Goal: Transaction & Acquisition: Purchase product/service

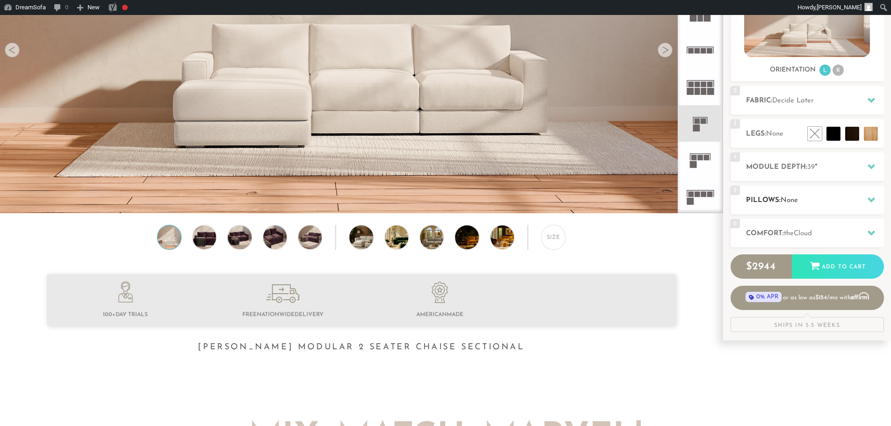
scroll to position [187, 0]
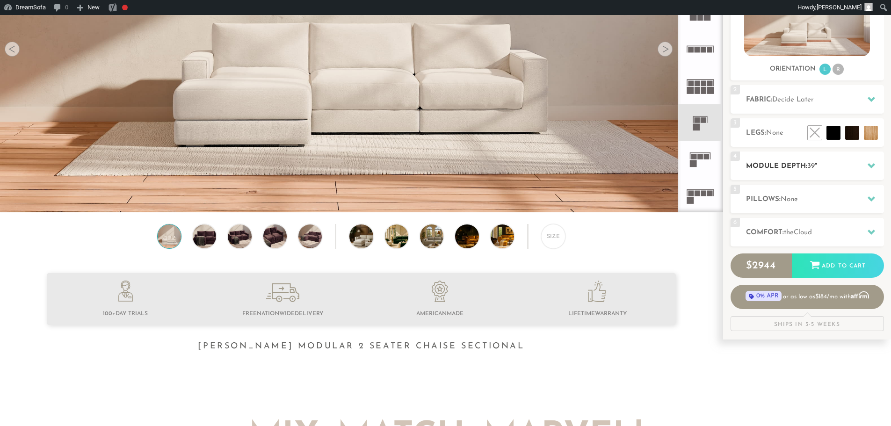
click at [802, 166] on h2 "Module Depth: 39 "" at bounding box center [815, 166] width 138 height 11
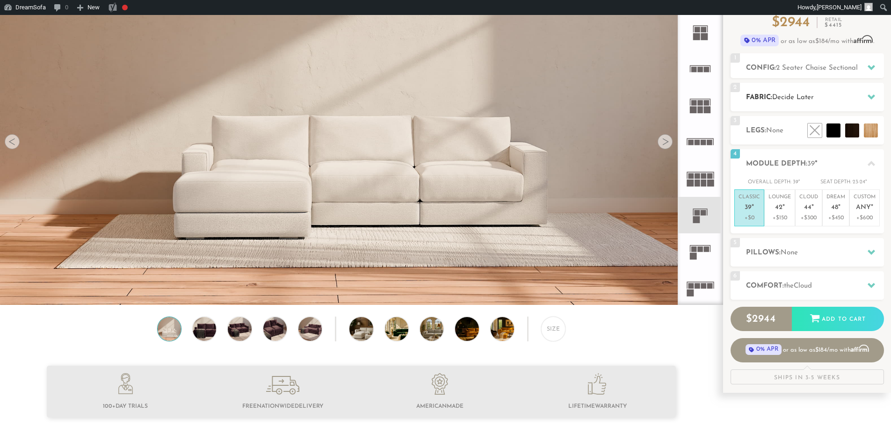
scroll to position [0, 0]
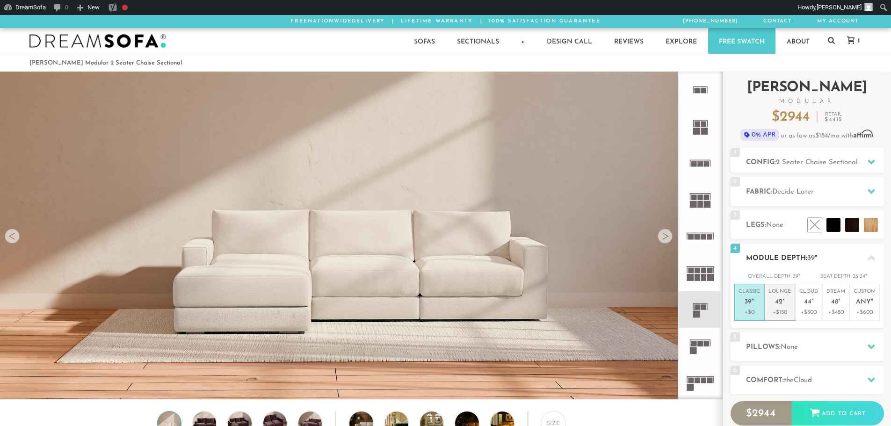
click at [776, 312] on p "+$150" at bounding box center [779, 312] width 22 height 8
click at [808, 313] on p "+$300" at bounding box center [808, 312] width 19 height 8
click at [845, 312] on p "+$450" at bounding box center [835, 312] width 19 height 8
click at [863, 311] on p "+$600" at bounding box center [864, 312] width 22 height 8
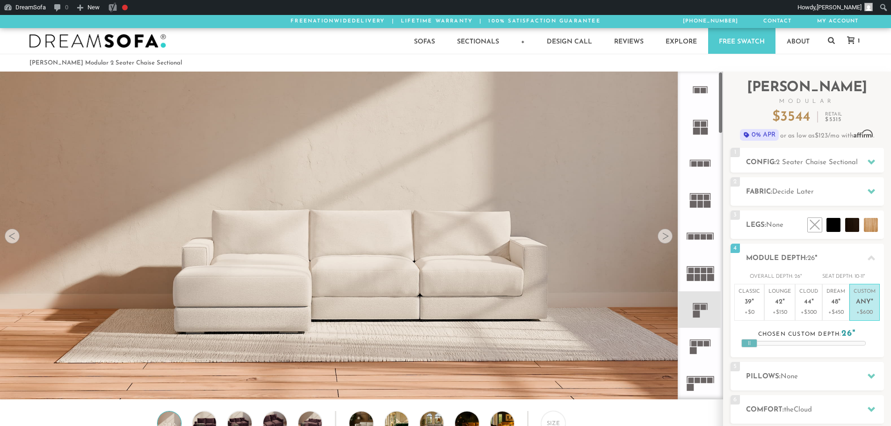
drag, startPoint x: 808, startPoint y: 342, endPoint x: 694, endPoint y: 336, distance: 113.3
click at [723, 336] on div "Introducing [PERSON_NAME] Modular $ 3544 Retail $ 5315 $ 3544 Retail $ 5315 0% …" at bounding box center [807, 294] width 168 height 445
click at [751, 309] on p "+$0" at bounding box center [749, 312] width 22 height 8
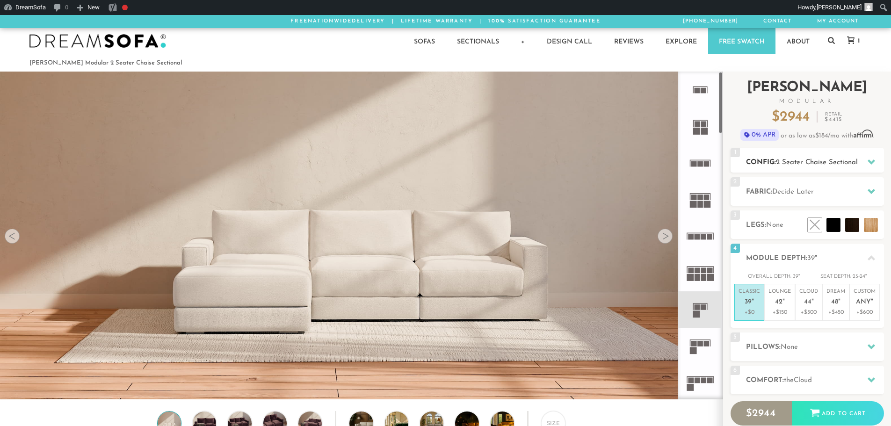
click at [810, 167] on h2 "Config: 2 Seater Chaise Sectional" at bounding box center [815, 162] width 138 height 11
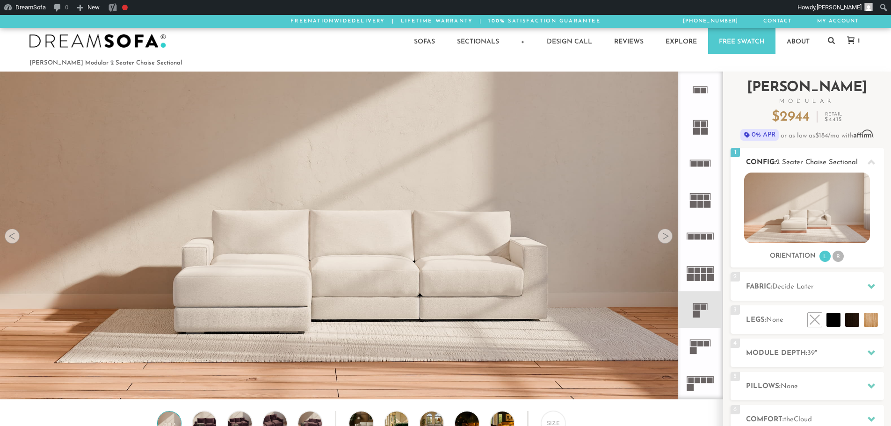
drag, startPoint x: 729, startPoint y: 159, endPoint x: 859, endPoint y: 161, distance: 130.0
click at [859, 161] on div "Introducing [PERSON_NAME] Modular $ 2944 Retail $ 4415 $ 2944 Retail $ 4415 0% …" at bounding box center [807, 295] width 168 height 447
copy h2 "Config: 2 Seater Chaise Sectional"
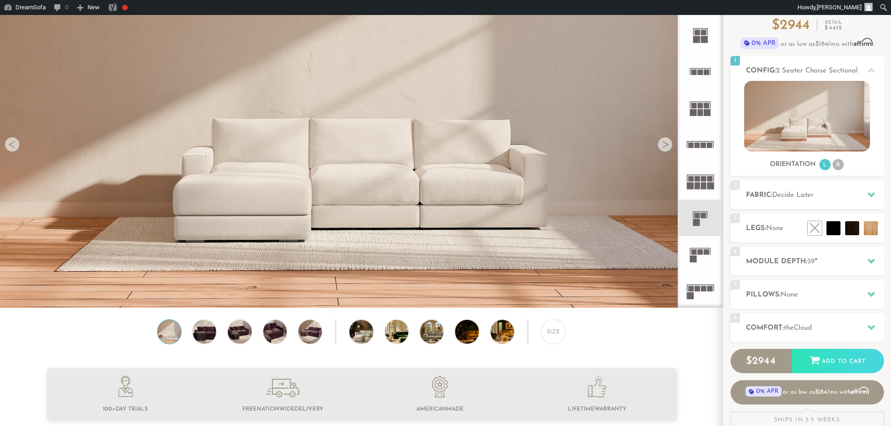
scroll to position [94, 0]
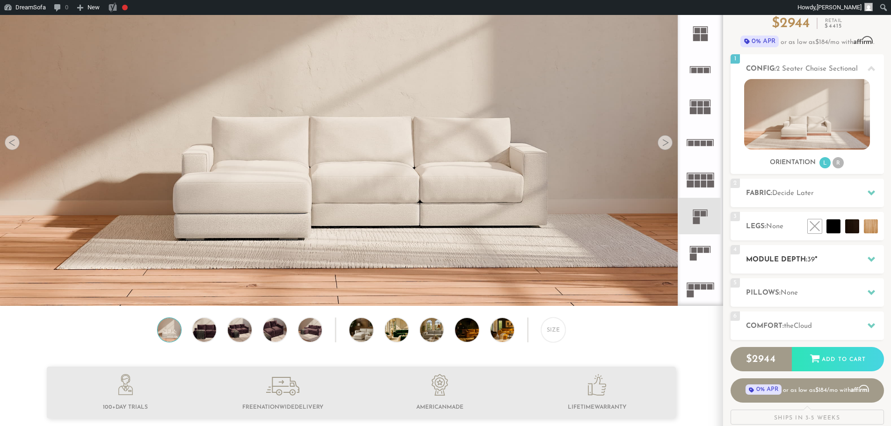
click at [804, 260] on h2 "Module Depth: 39 "" at bounding box center [815, 259] width 138 height 11
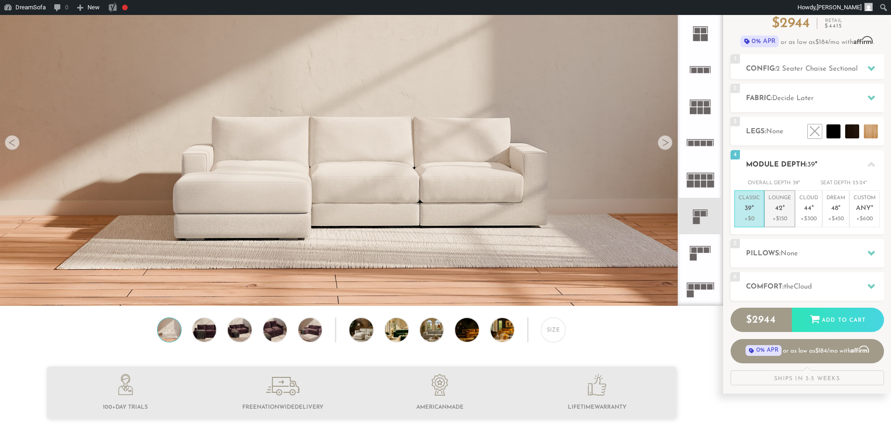
click at [791, 213] on li "Lounge 42 " +$150" at bounding box center [779, 208] width 31 height 37
click at [810, 214] on p "Cloud 44 "" at bounding box center [808, 205] width 19 height 20
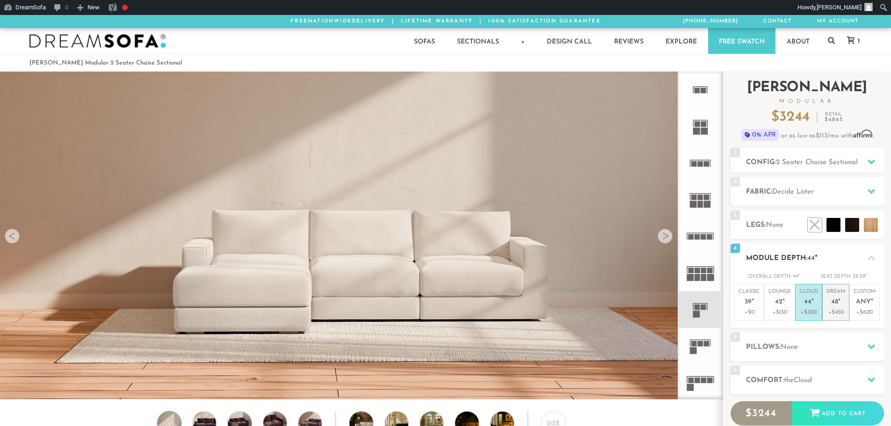
click at [827, 309] on p "+$450" at bounding box center [835, 312] width 19 height 8
click at [861, 302] on span "Any" at bounding box center [863, 302] width 15 height 8
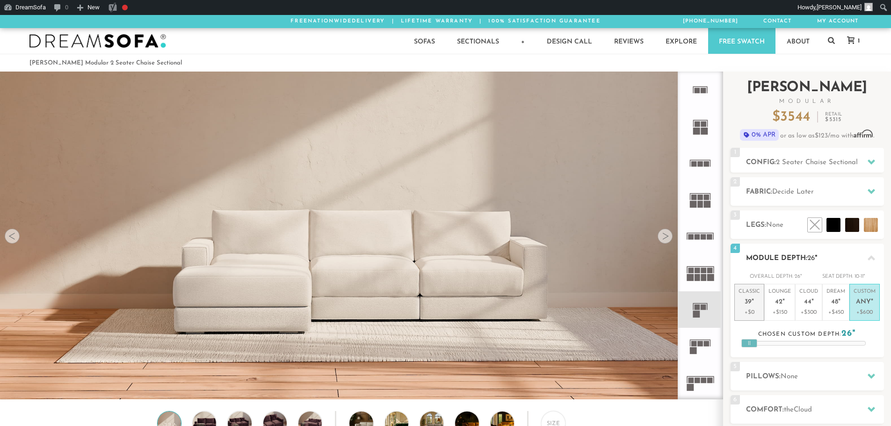
click at [755, 301] on p "Classic 39 "" at bounding box center [749, 298] width 22 height 20
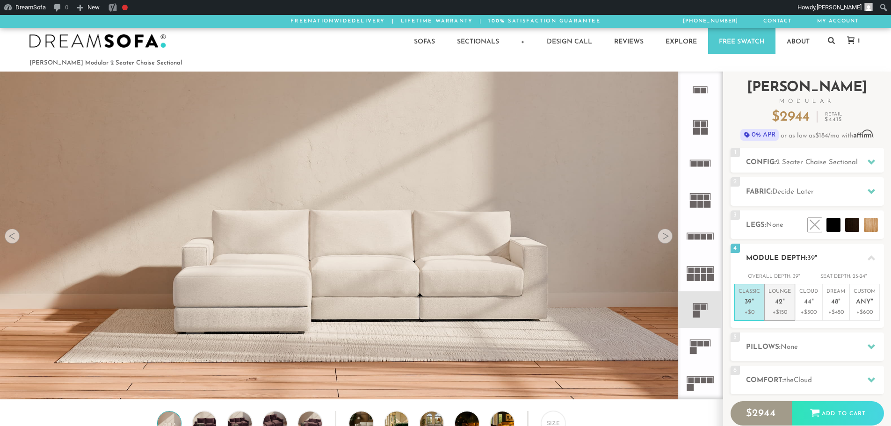
click at [777, 296] on p "Lounge 42 "" at bounding box center [779, 298] width 22 height 20
click at [702, 238] on rect at bounding box center [704, 237] width 6 height 6
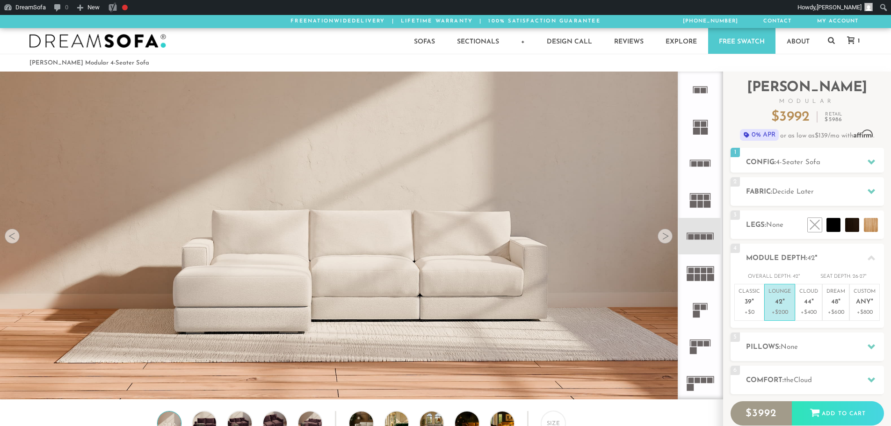
click at [695, 296] on icon at bounding box center [700, 309] width 36 height 36
click at [694, 342] on rect at bounding box center [694, 344] width 6 height 6
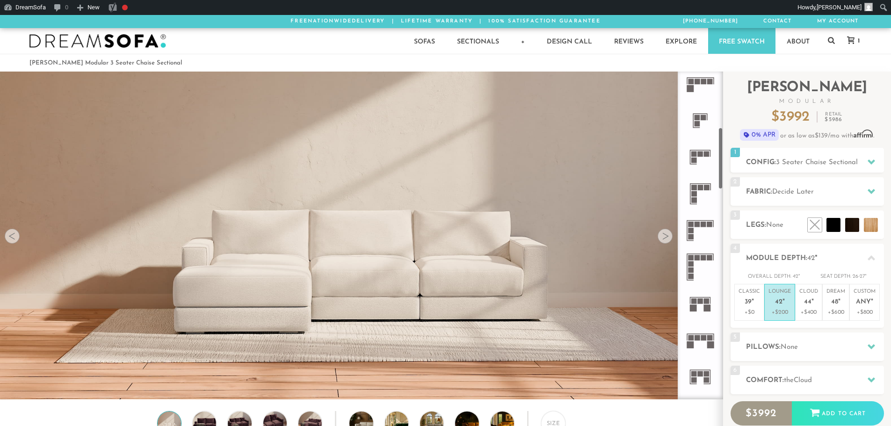
click at [694, 345] on icon at bounding box center [700, 340] width 36 height 36
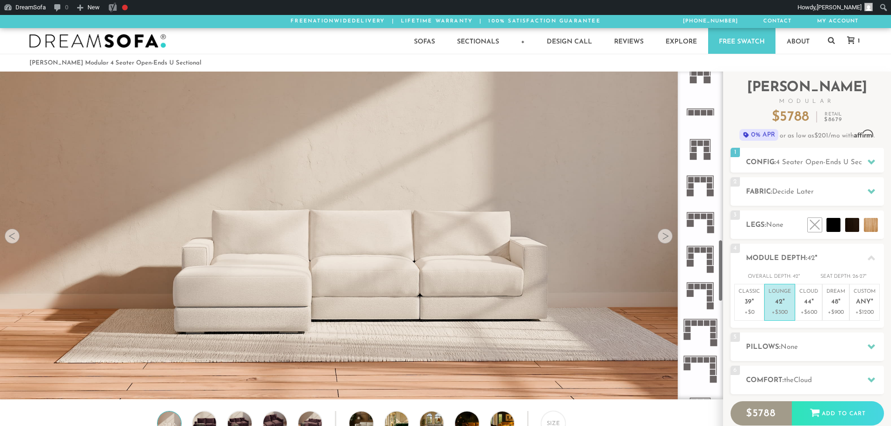
click at [698, 340] on icon at bounding box center [700, 331] width 36 height 36
click at [697, 361] on icon at bounding box center [700, 368] width 36 height 36
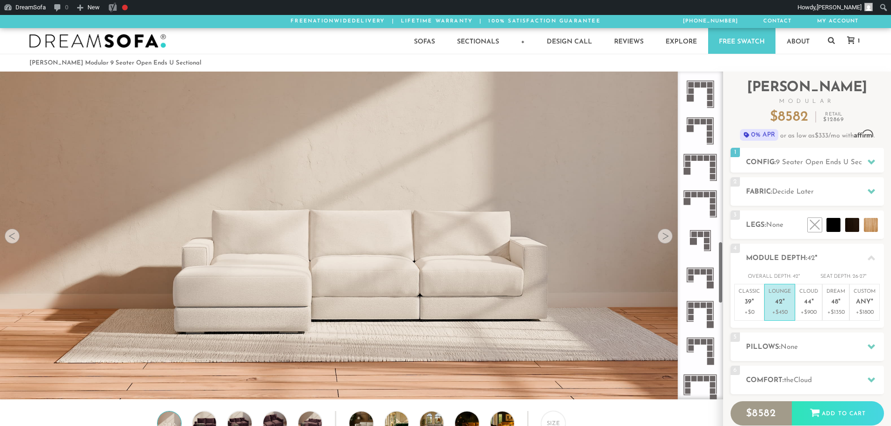
scroll to position [1426, 0]
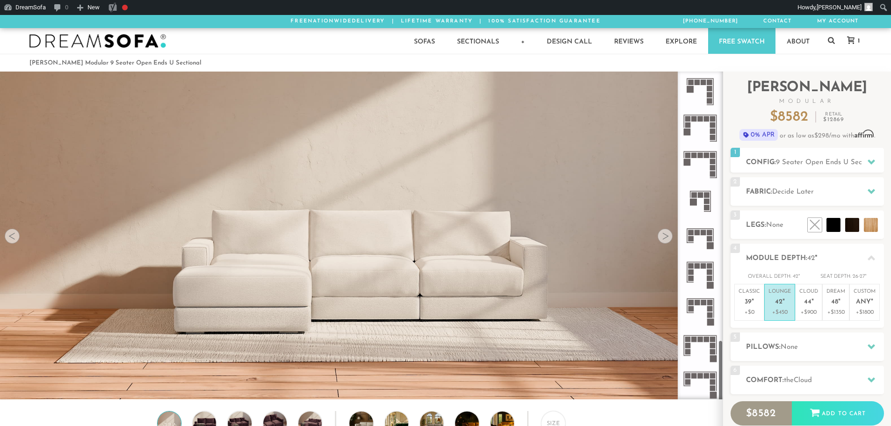
click at [699, 282] on icon at bounding box center [700, 274] width 36 height 36
click at [694, 360] on icon at bounding box center [700, 348] width 36 height 36
click at [699, 395] on icon at bounding box center [700, 384] width 36 height 36
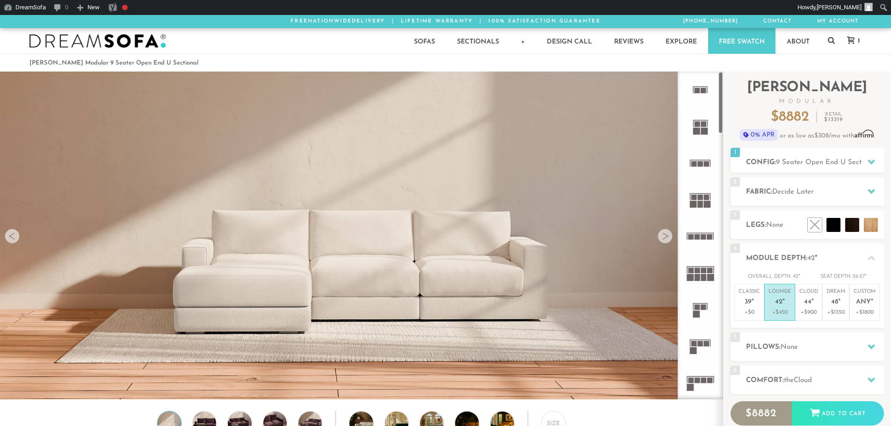
click at [703, 98] on icon at bounding box center [700, 90] width 36 height 36
click at [738, 308] on p "Classic 39 "" at bounding box center [749, 298] width 22 height 20
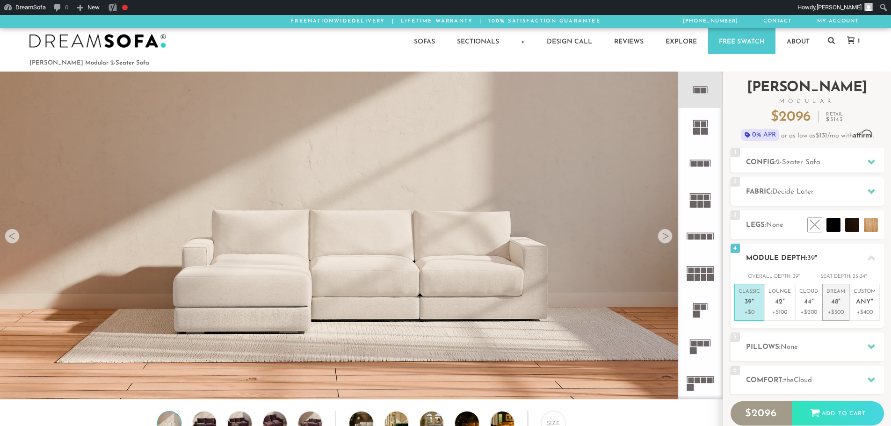
click at [835, 308] on p "Dream 48 "" at bounding box center [835, 298] width 19 height 20
click at [748, 305] on span "39" at bounding box center [748, 302] width 7 height 8
click at [705, 179] on icon at bounding box center [700, 163] width 36 height 36
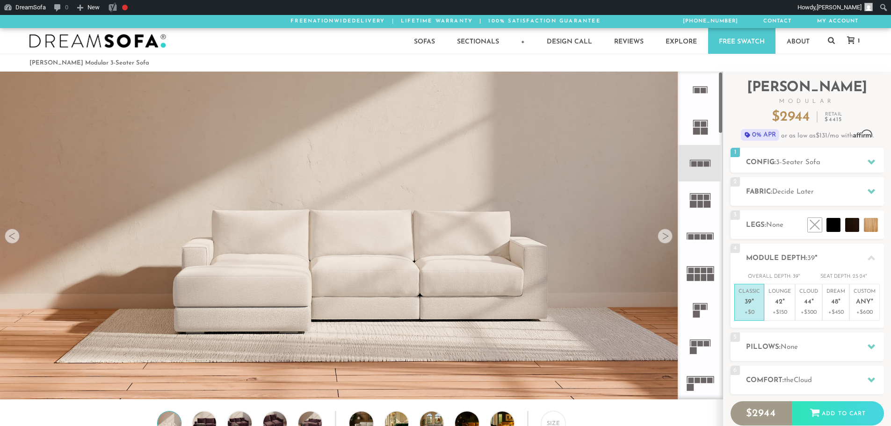
click at [698, 243] on icon at bounding box center [700, 236] width 36 height 36
click at [699, 278] on rect at bounding box center [697, 277] width 6 height 7
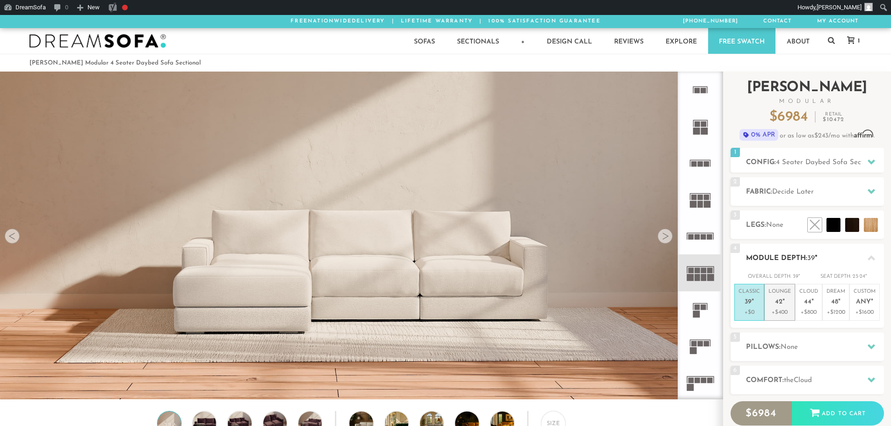
click at [787, 303] on p "Lounge 42 "" at bounding box center [779, 298] width 22 height 20
click at [819, 305] on li "Cloud 44 " +$800" at bounding box center [808, 302] width 27 height 37
click at [841, 304] on p "Dream 48 "" at bounding box center [835, 298] width 19 height 20
click at [863, 305] on span "Any" at bounding box center [863, 302] width 15 height 8
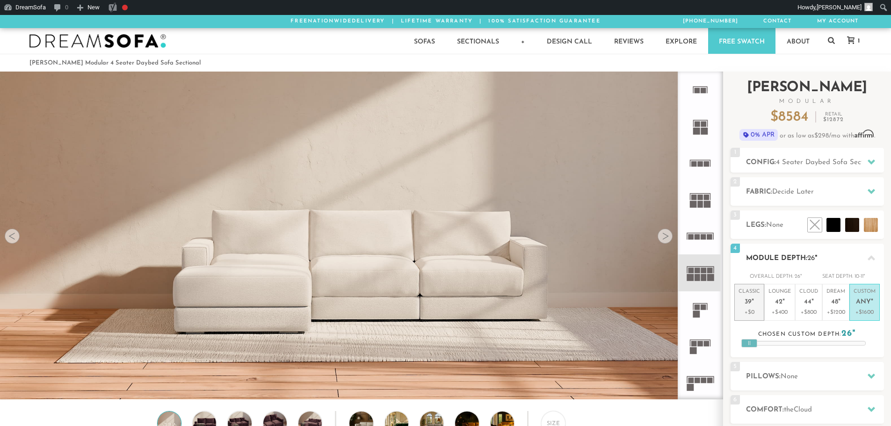
click at [745, 301] on span "39" at bounding box center [748, 302] width 7 height 8
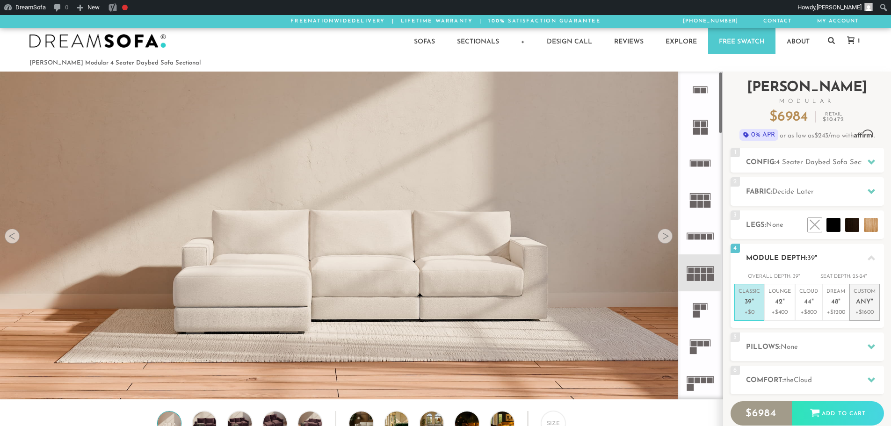
click at [869, 307] on p "Custom Any "" at bounding box center [864, 298] width 22 height 20
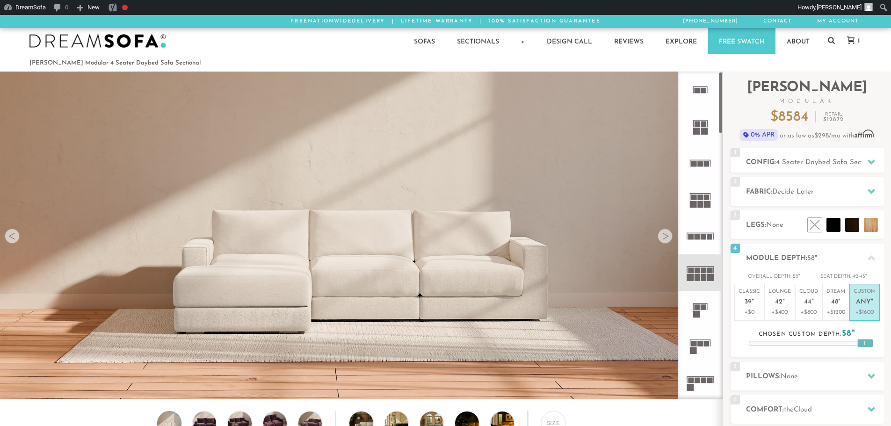
drag, startPoint x: 746, startPoint y: 343, endPoint x: 897, endPoint y: 346, distance: 151.1
click at [890, 346] on html "DreamSofa Dashboard 0 0 Comments in moderation New Post Media Link Page Testimo…" at bounding box center [445, 228] width 891 height 426
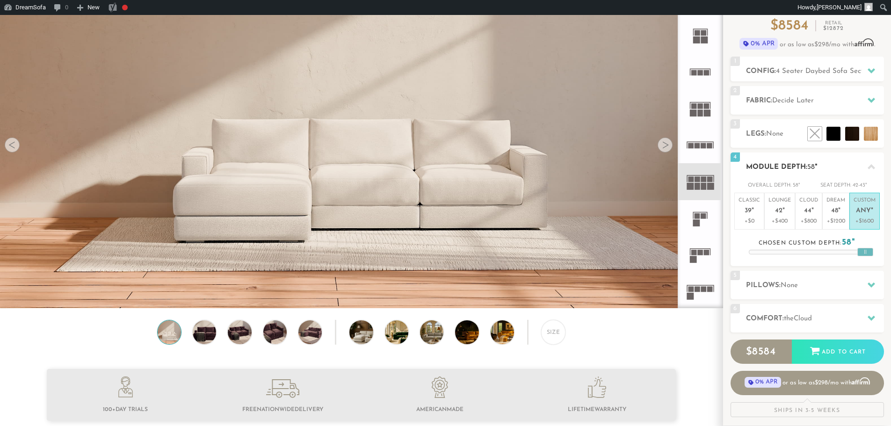
scroll to position [94, 0]
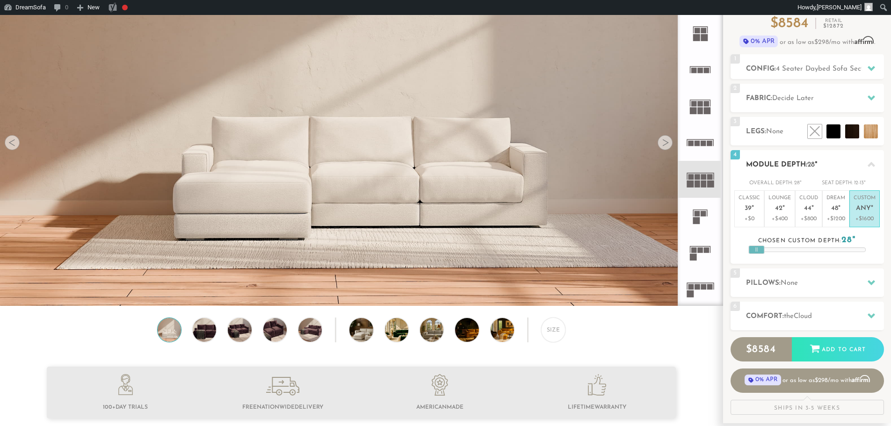
drag, startPoint x: 756, startPoint y: 251, endPoint x: 739, endPoint y: 255, distance: 17.7
click at [739, 255] on div "4 Module Depth: 28 " Overall Depth: 28 " Seat Depth: 12-13 " Classic 39 "" at bounding box center [806, 207] width 153 height 114
drag, startPoint x: 760, startPoint y: 251, endPoint x: 864, endPoint y: 258, distance: 104.6
click at [864, 258] on div "4 Module Depth: 56 " Overall Depth: 56 " Seat Depth: 40-41 " Classic 39 "" at bounding box center [806, 207] width 153 height 114
click at [754, 214] on p "Classic 39 "" at bounding box center [749, 205] width 22 height 20
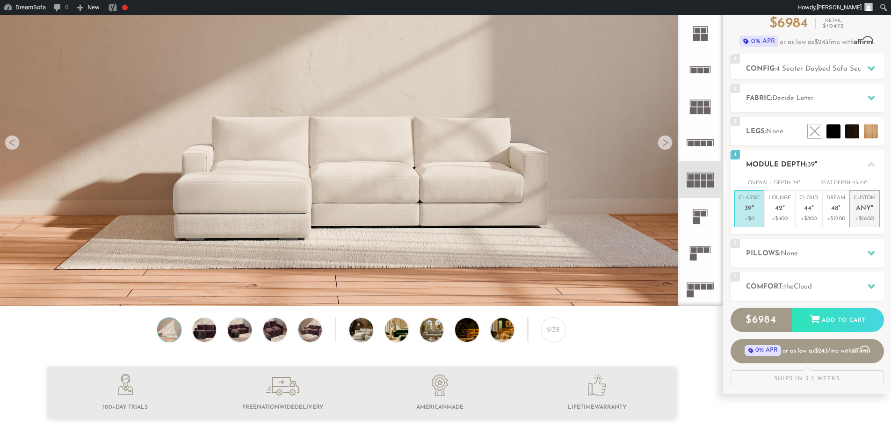
click at [862, 220] on p "+$1600" at bounding box center [864, 219] width 22 height 8
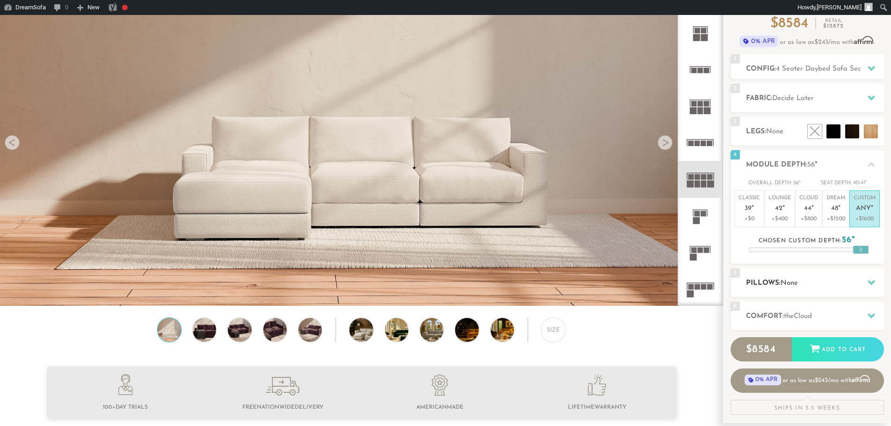
click at [830, 279] on h2 "Pillows: None" at bounding box center [815, 283] width 138 height 11
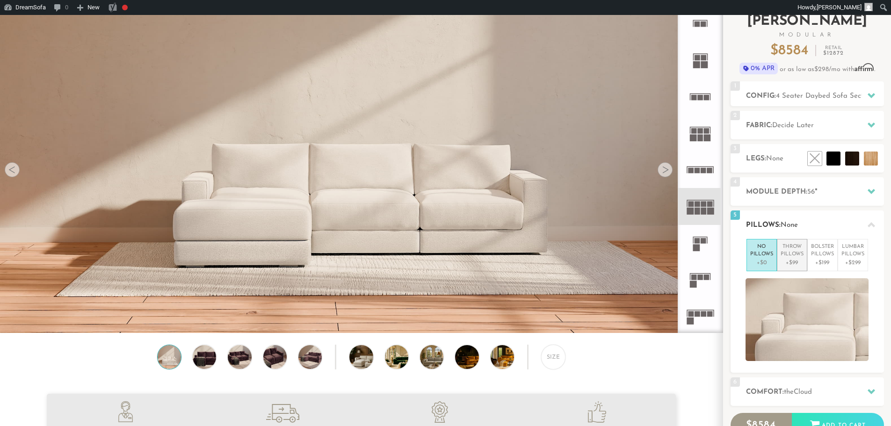
scroll to position [0, 0]
